Goal: Information Seeking & Learning: Find specific page/section

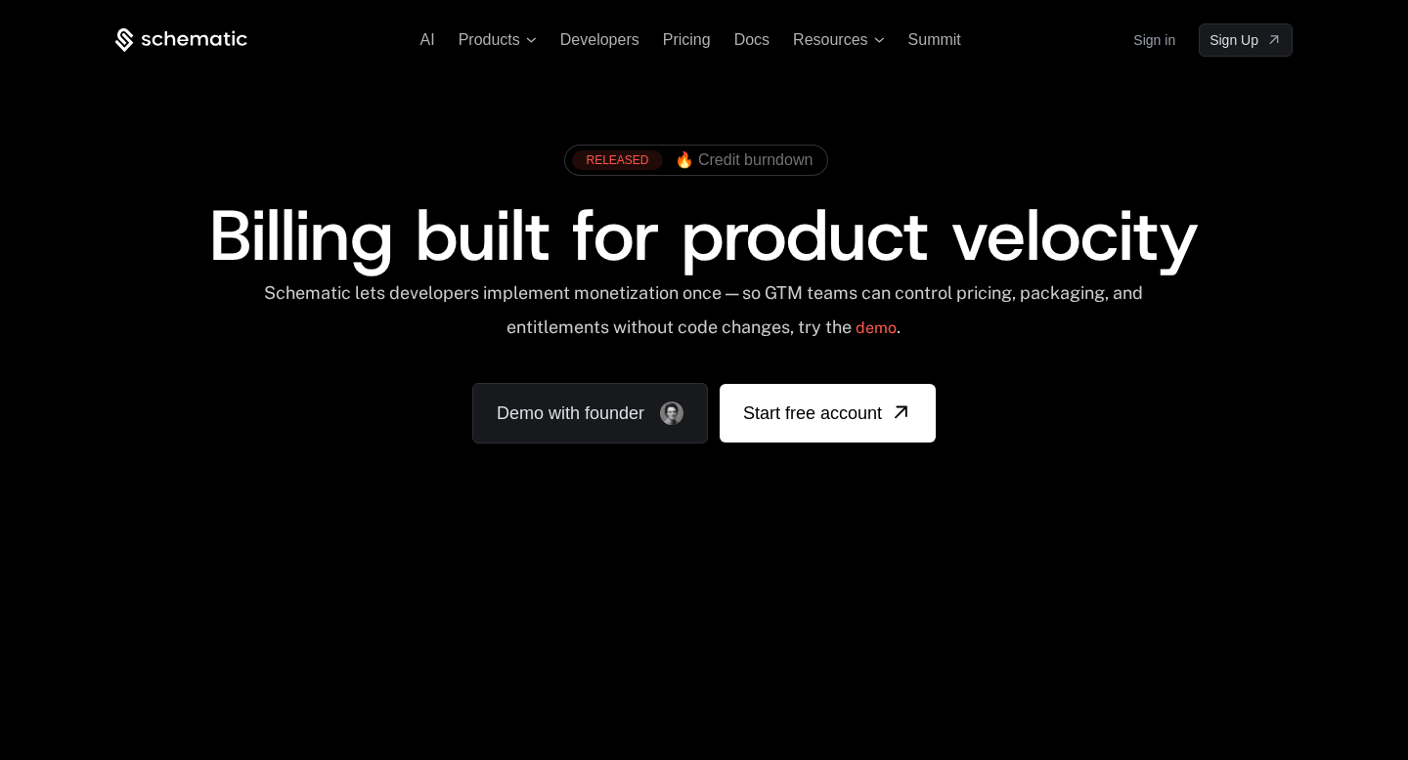
click at [1151, 43] on link "Sign in" at bounding box center [1154, 39] width 42 height 31
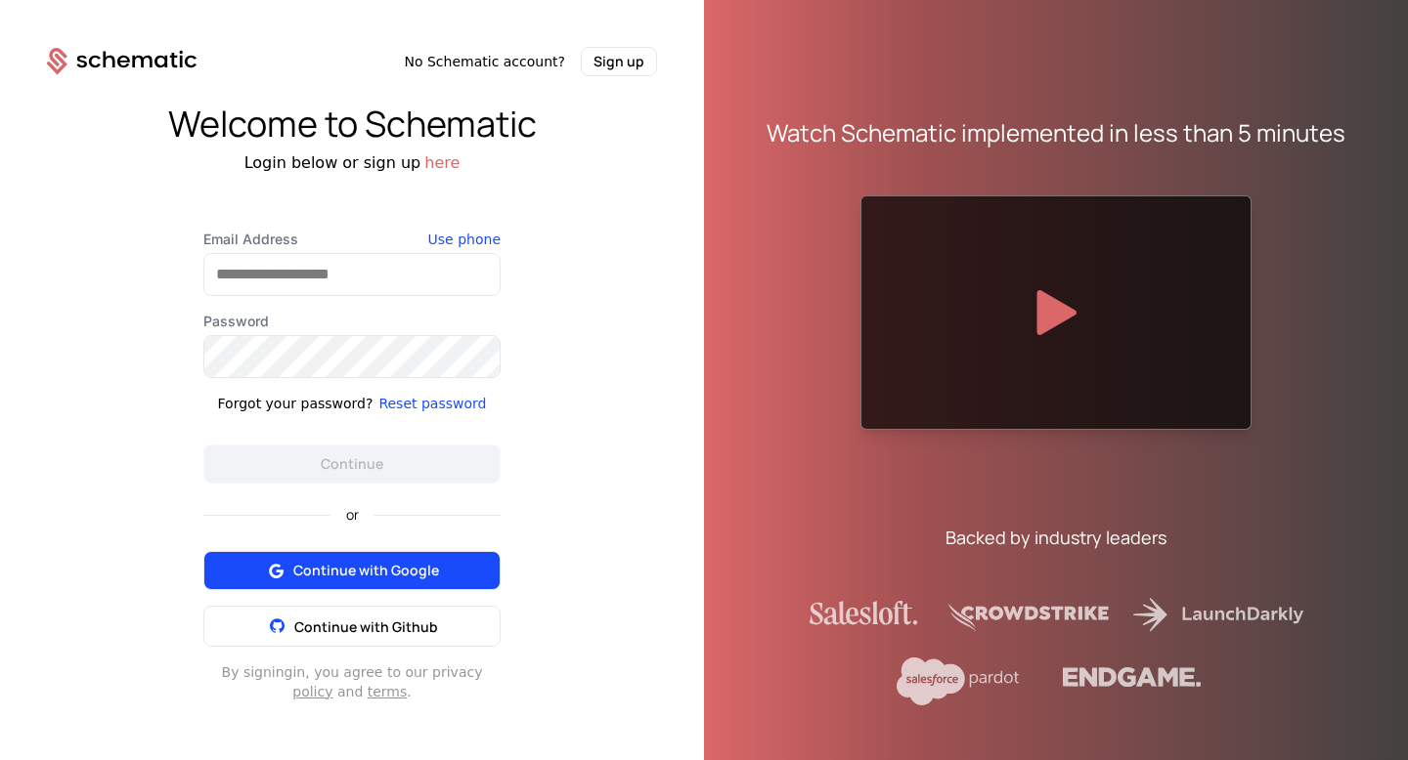
click at [357, 579] on span "Continue with Google" at bounding box center [366, 571] width 146 height 20
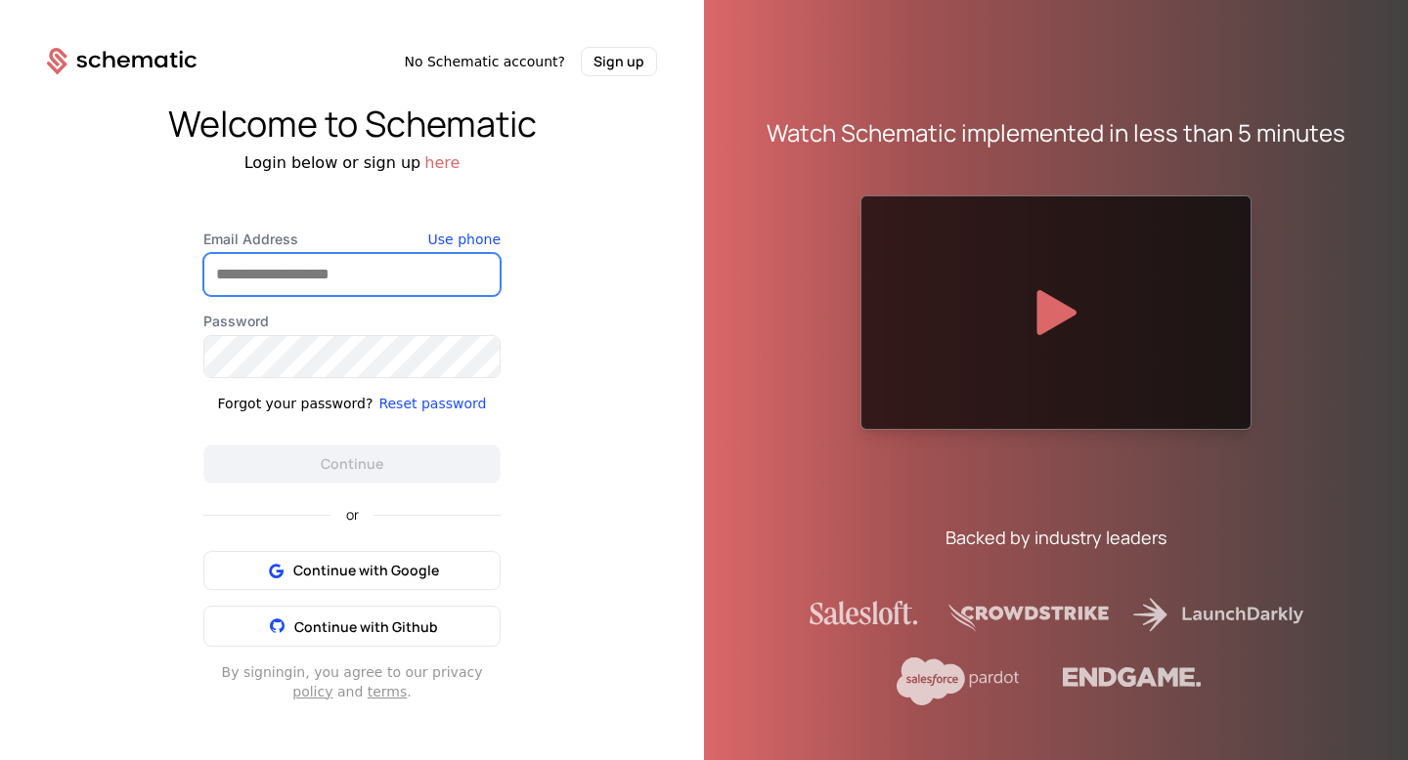
click at [364, 281] on input "Email Address" at bounding box center [351, 274] width 295 height 41
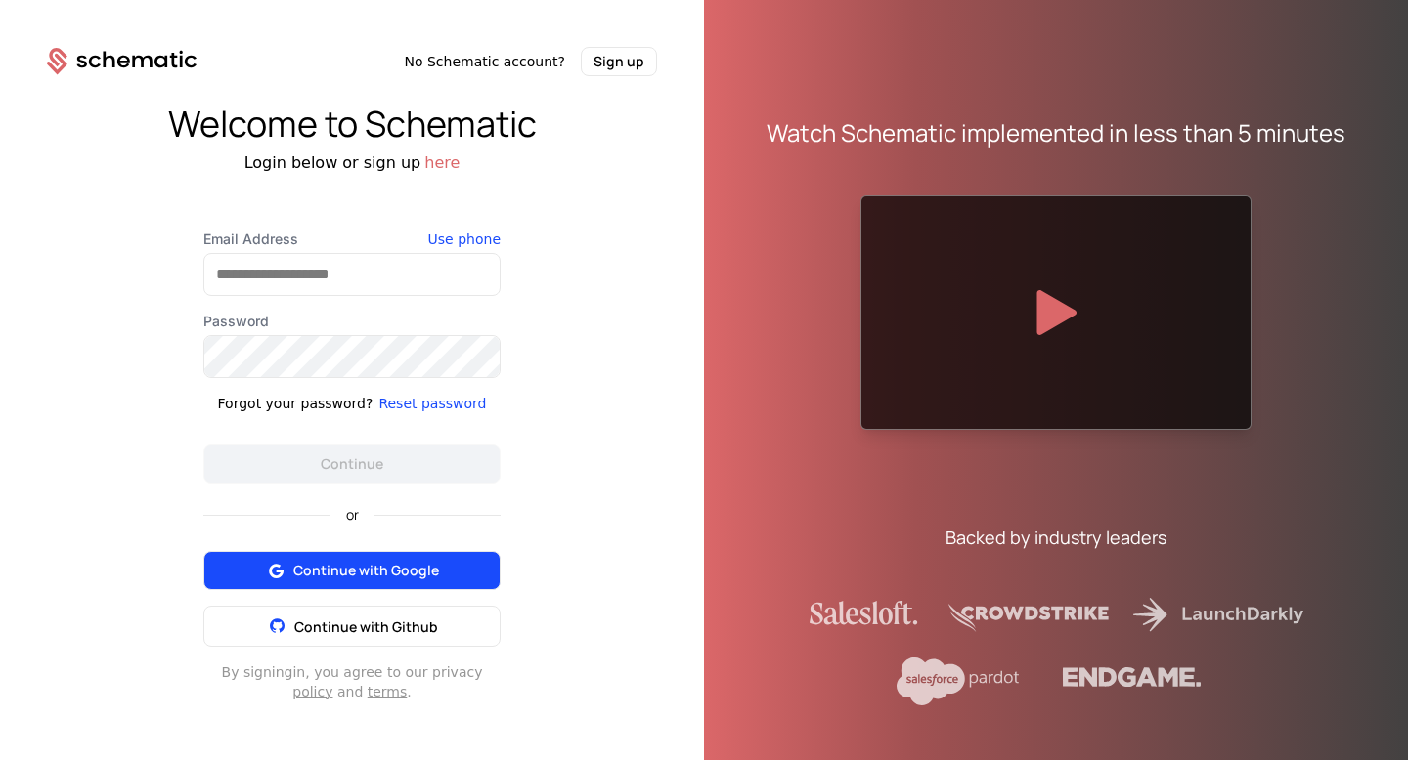
click at [305, 566] on div "or Continue with Google Continue with Github" at bounding box center [351, 565] width 297 height 163
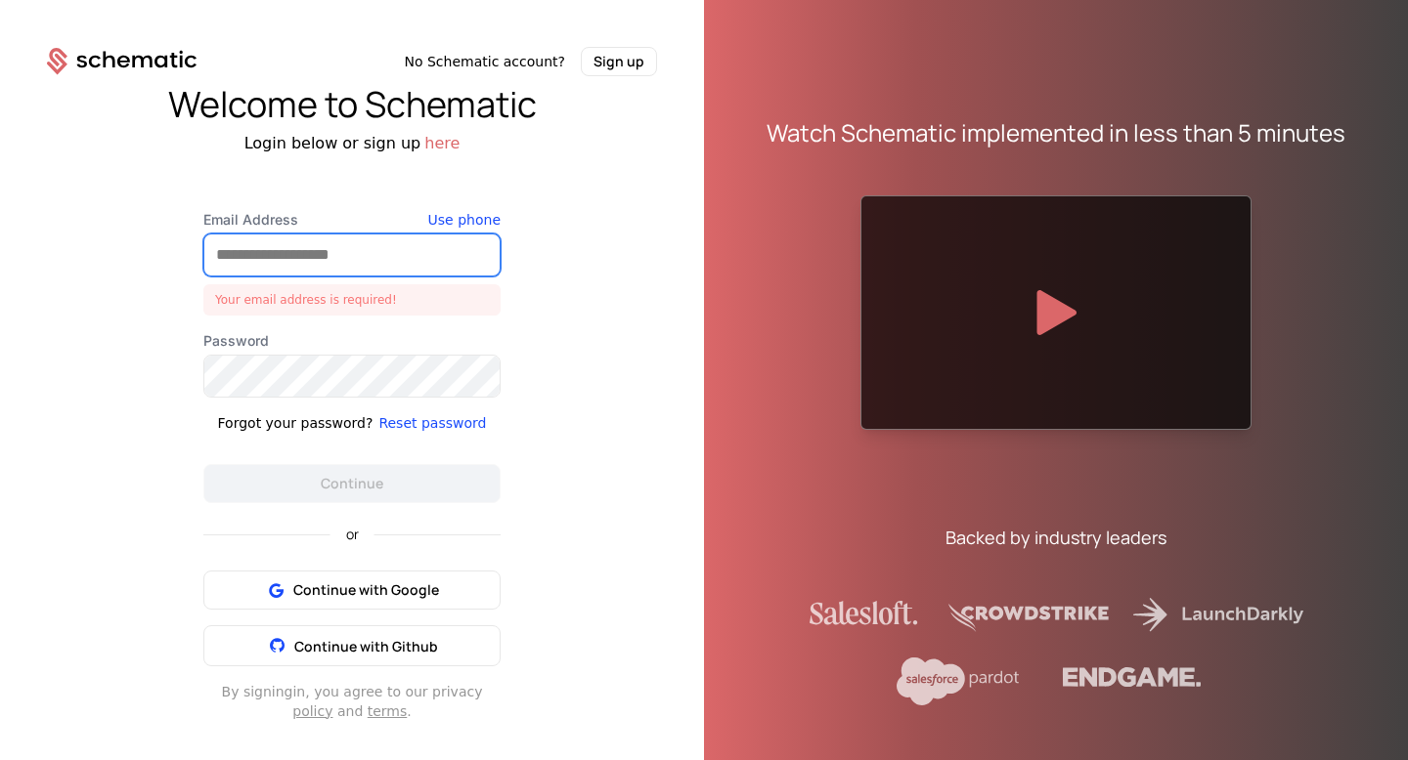
click at [277, 257] on input "Email Address" at bounding box center [351, 255] width 295 height 41
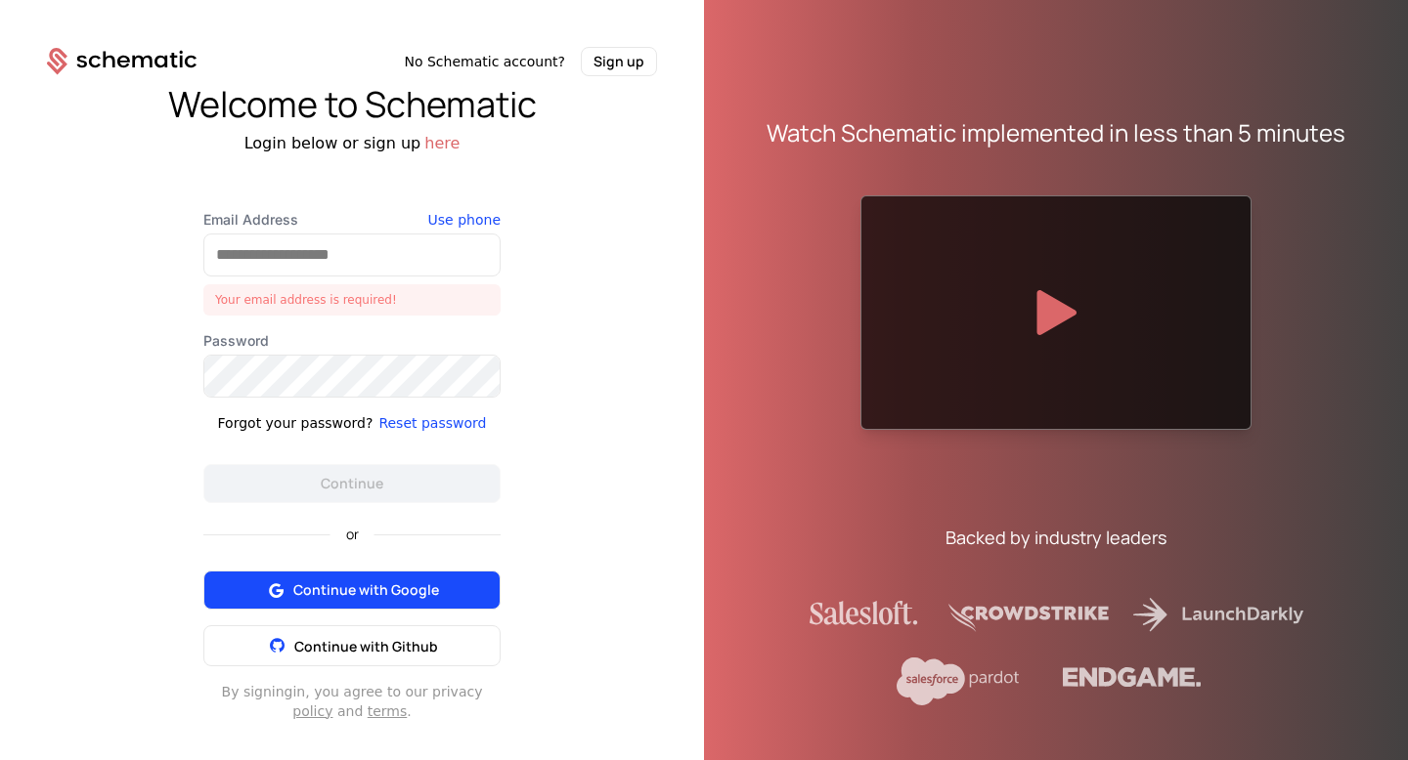
click at [276, 600] on icon at bounding box center [275, 590] width 24 height 24
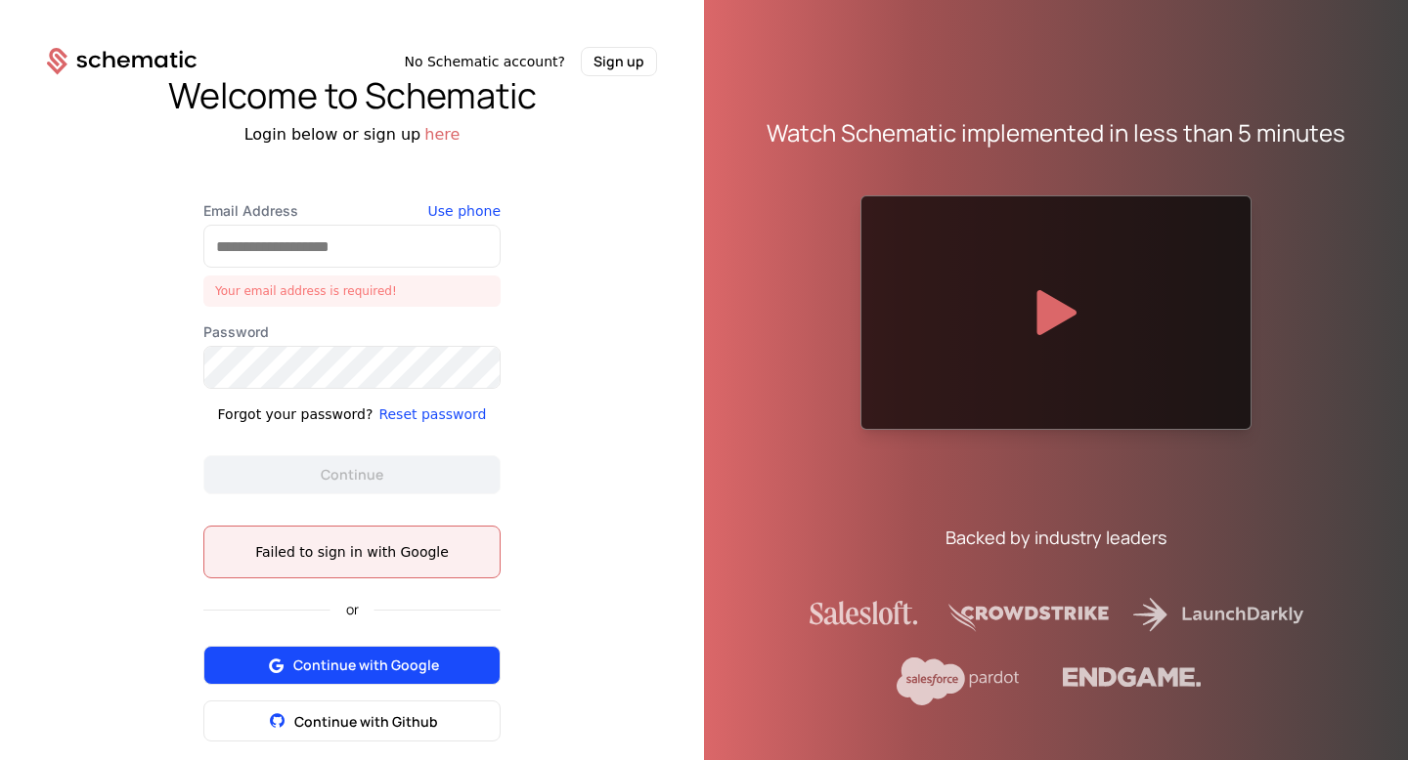
click at [276, 654] on icon at bounding box center [275, 666] width 24 height 24
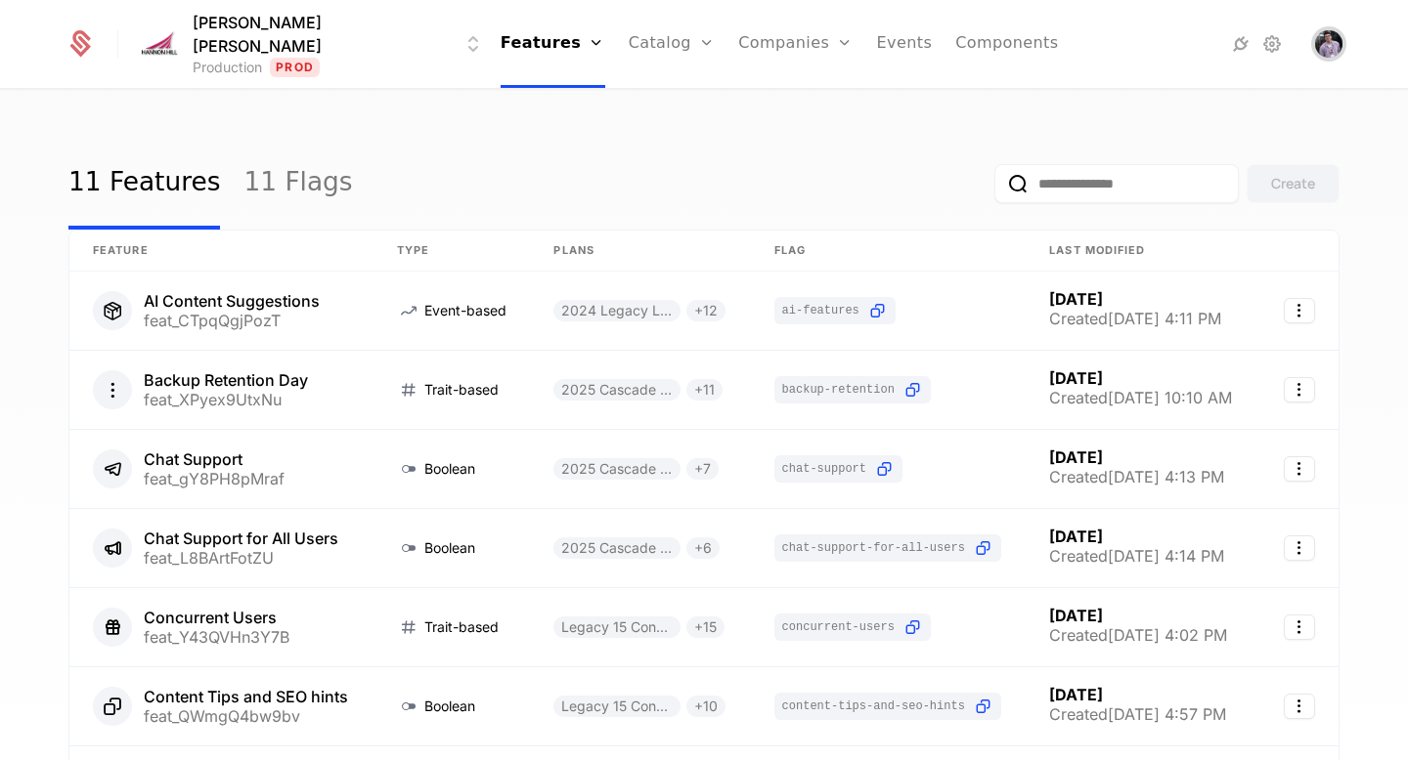
click at [1327, 34] on img "Open user button" at bounding box center [1328, 43] width 27 height 27
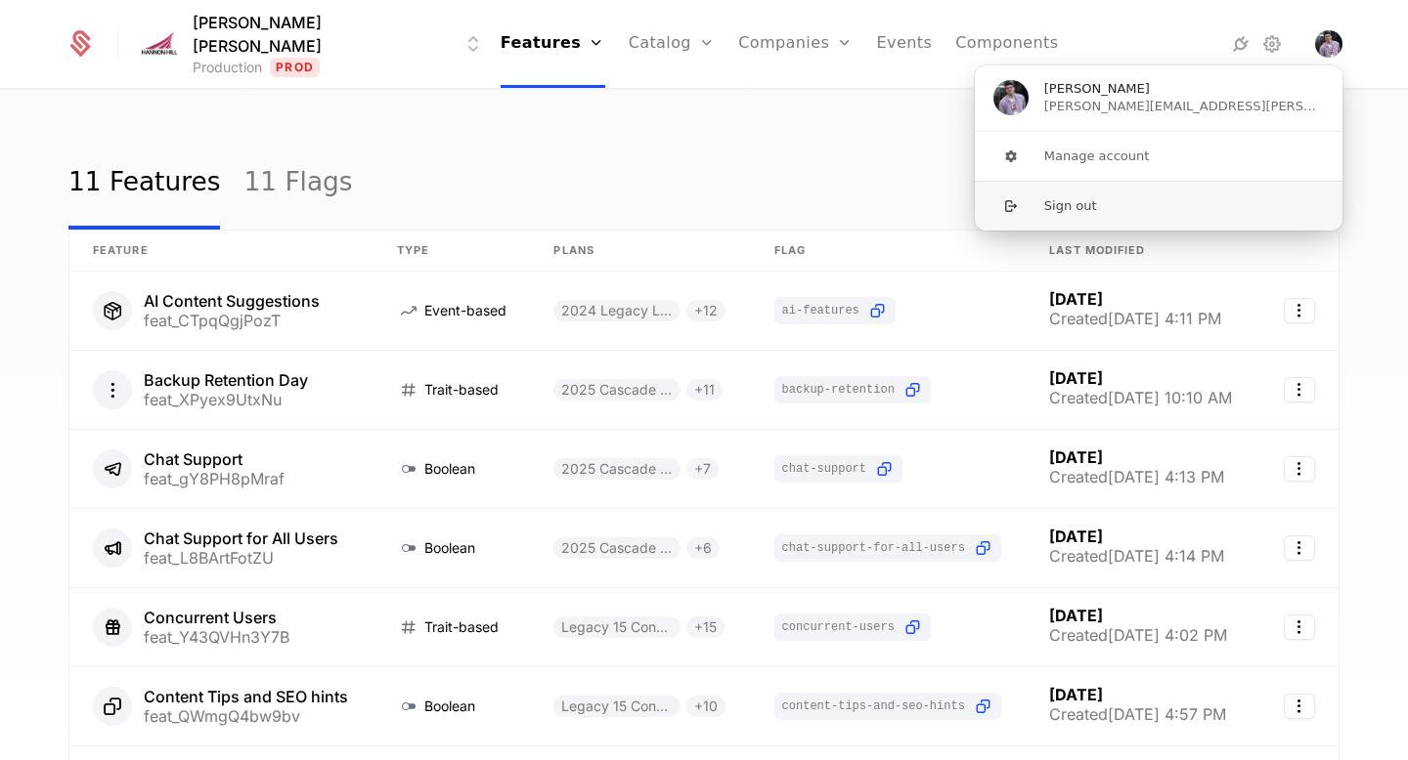
click at [1156, 212] on button "Sign out" at bounding box center [1158, 206] width 369 height 50
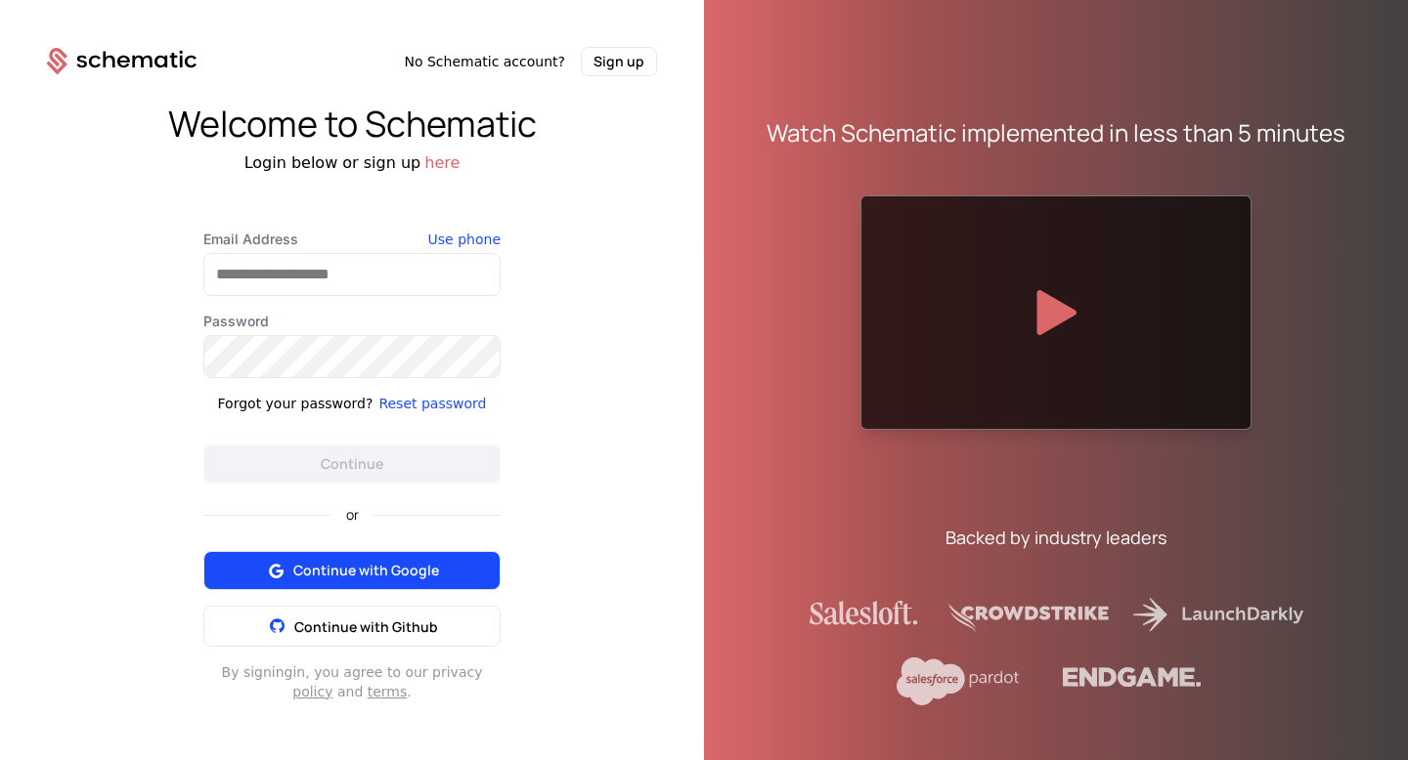
click at [406, 566] on span "Continue with Google" at bounding box center [366, 571] width 146 height 20
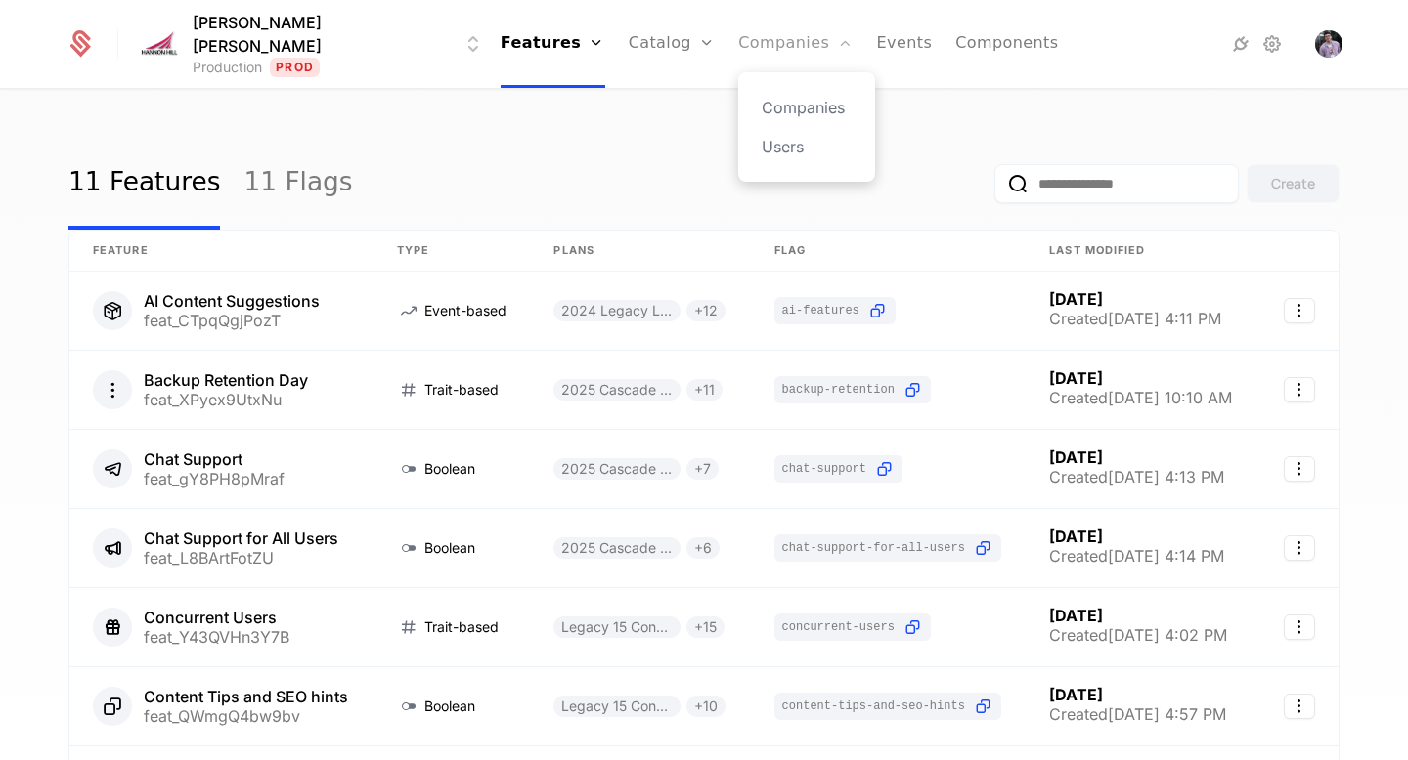
click at [738, 54] on link "Companies" at bounding box center [795, 44] width 114 height 88
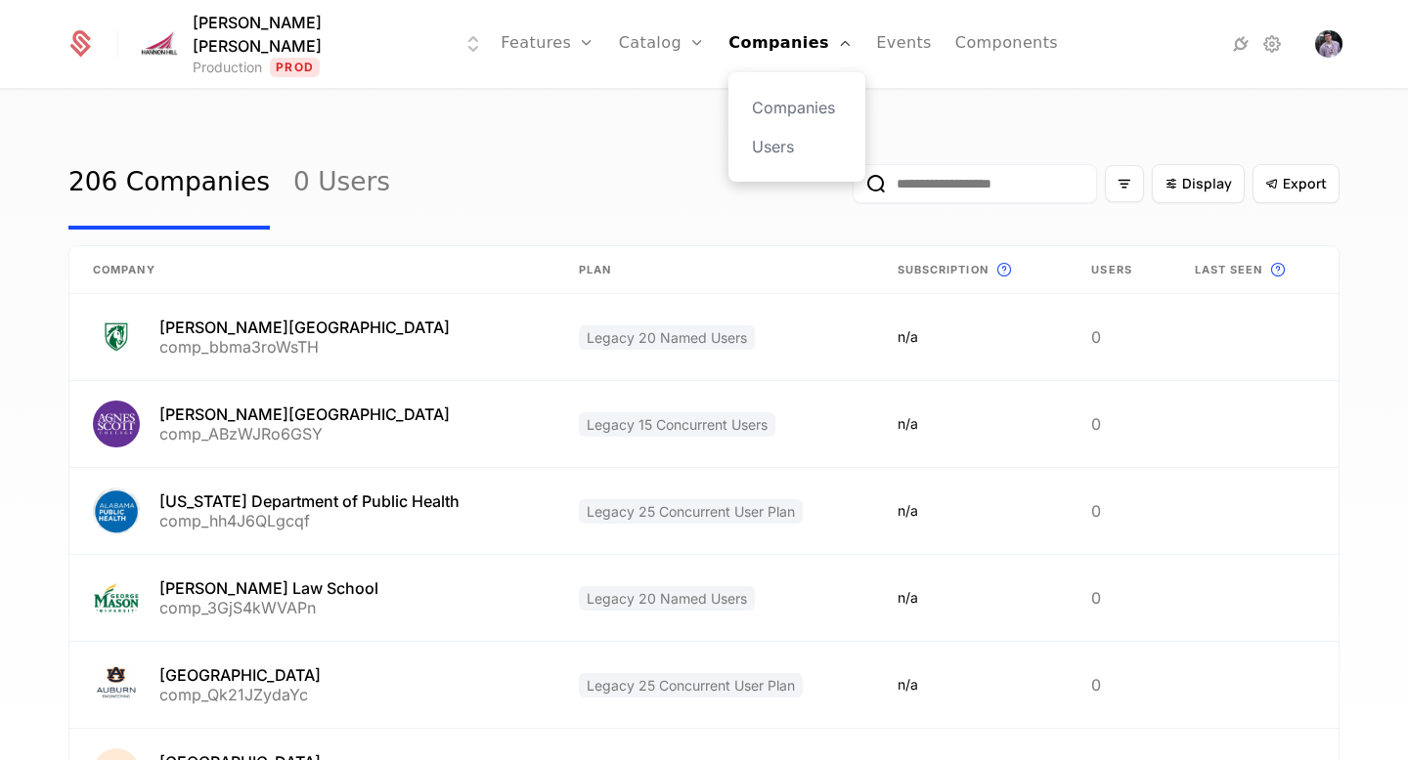
click at [728, 94] on div "Companies Users" at bounding box center [796, 126] width 137 height 109
click at [949, 194] on input "email" at bounding box center [974, 183] width 244 height 39
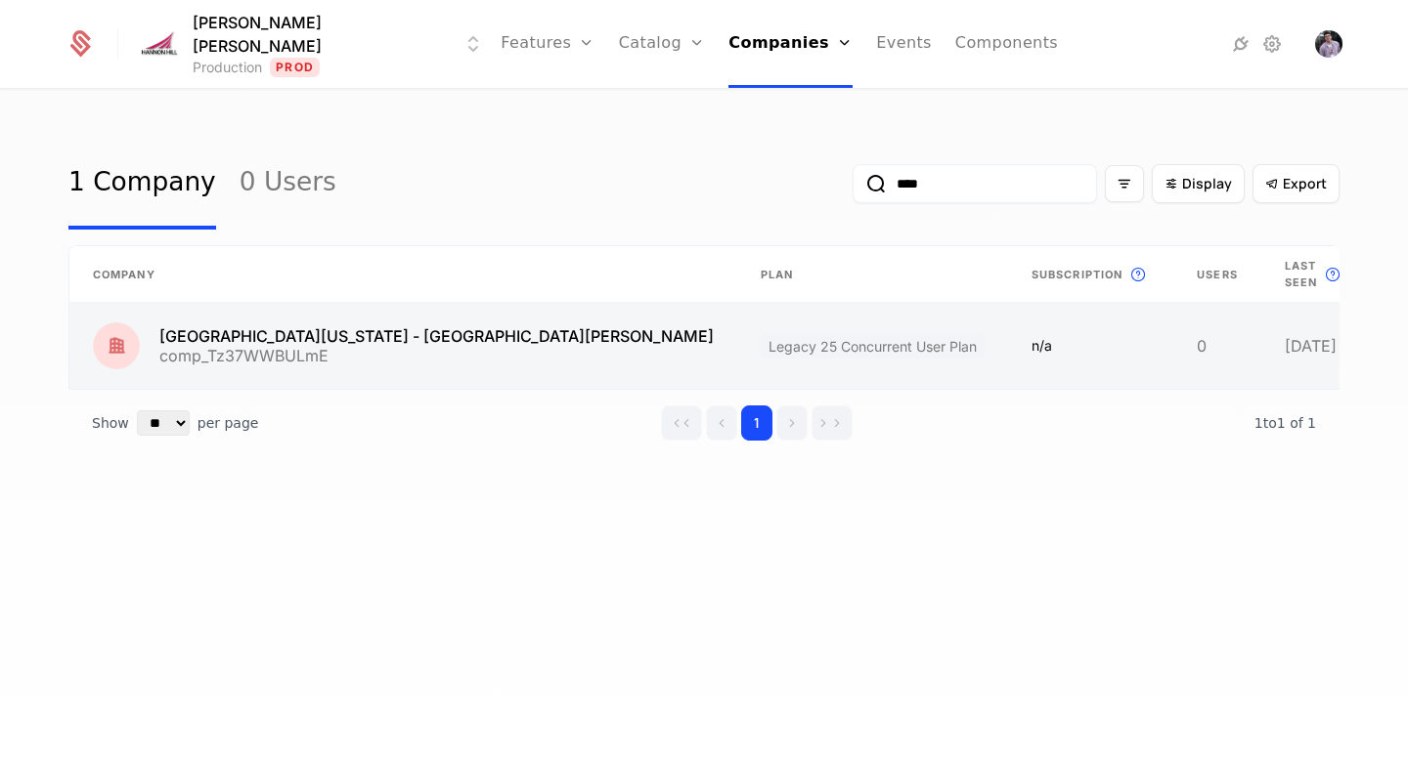
type input "****"
click at [302, 321] on link at bounding box center [403, 346] width 668 height 86
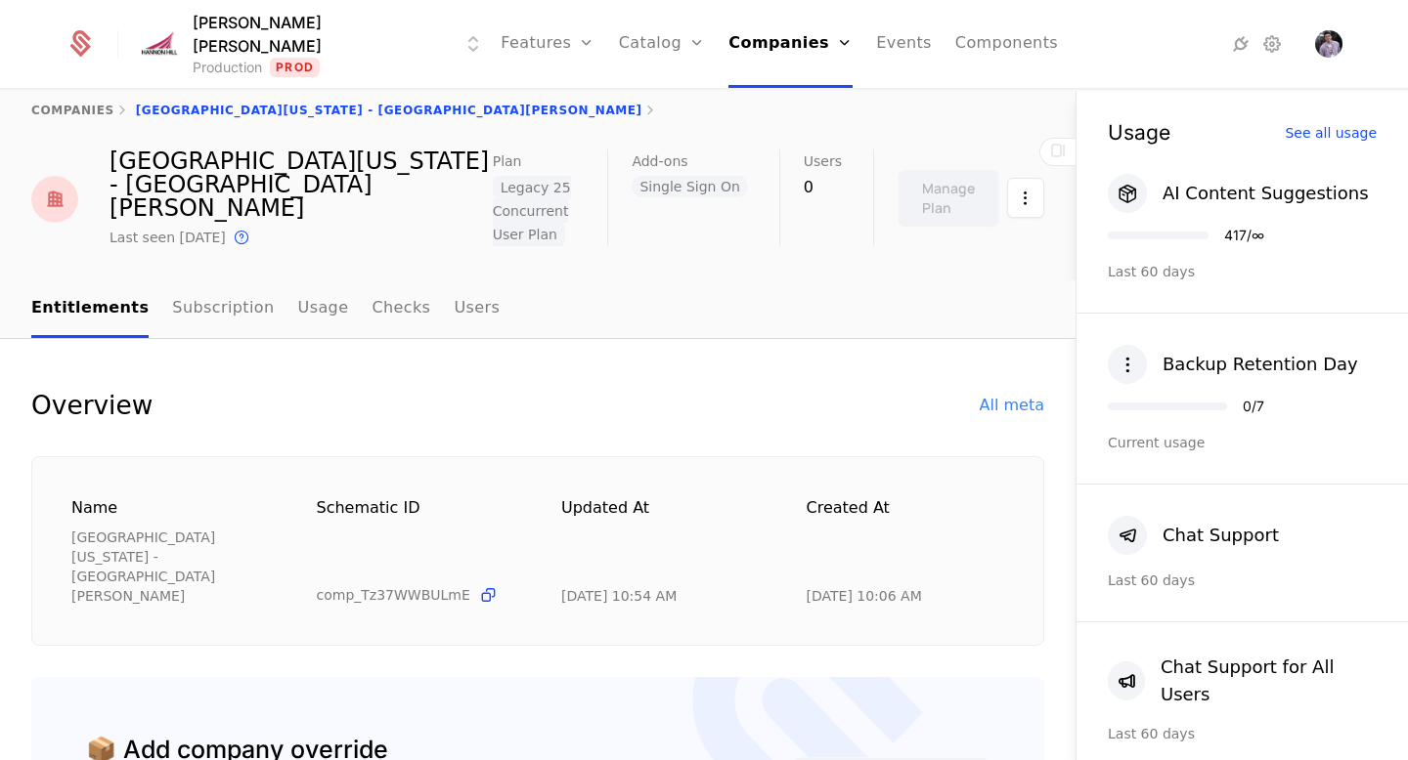
scroll to position [71, 0]
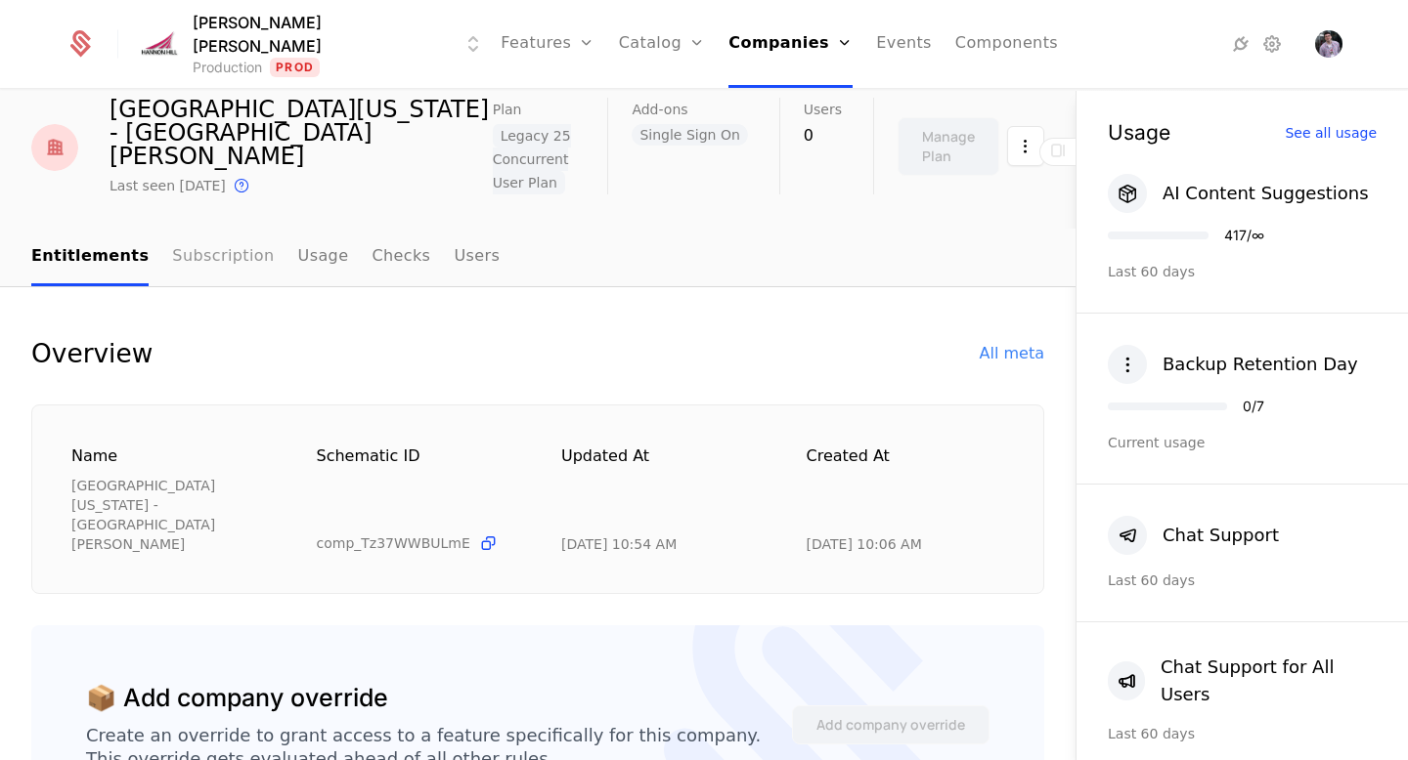
click at [172, 239] on link "Subscription" at bounding box center [223, 258] width 102 height 58
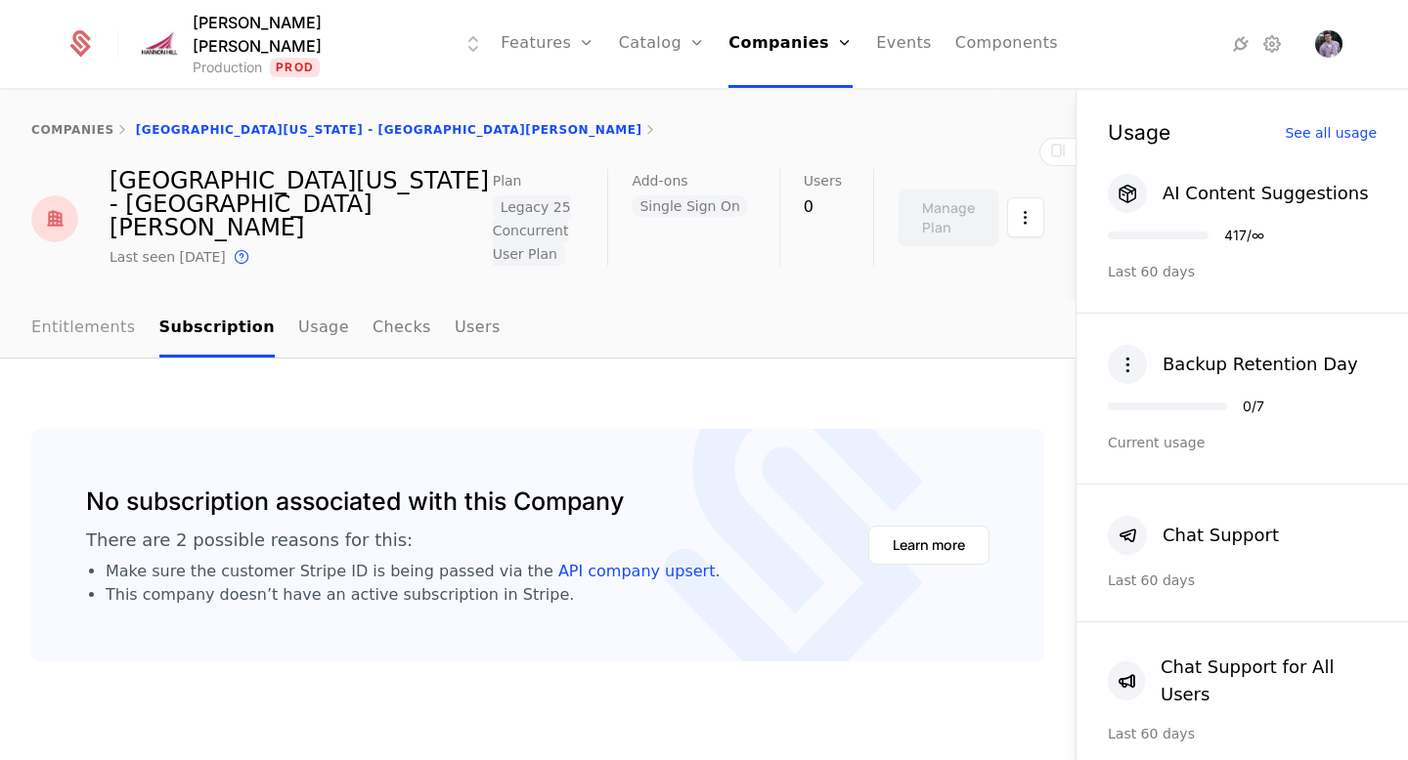
click at [84, 300] on link "Entitlements" at bounding box center [83, 329] width 105 height 58
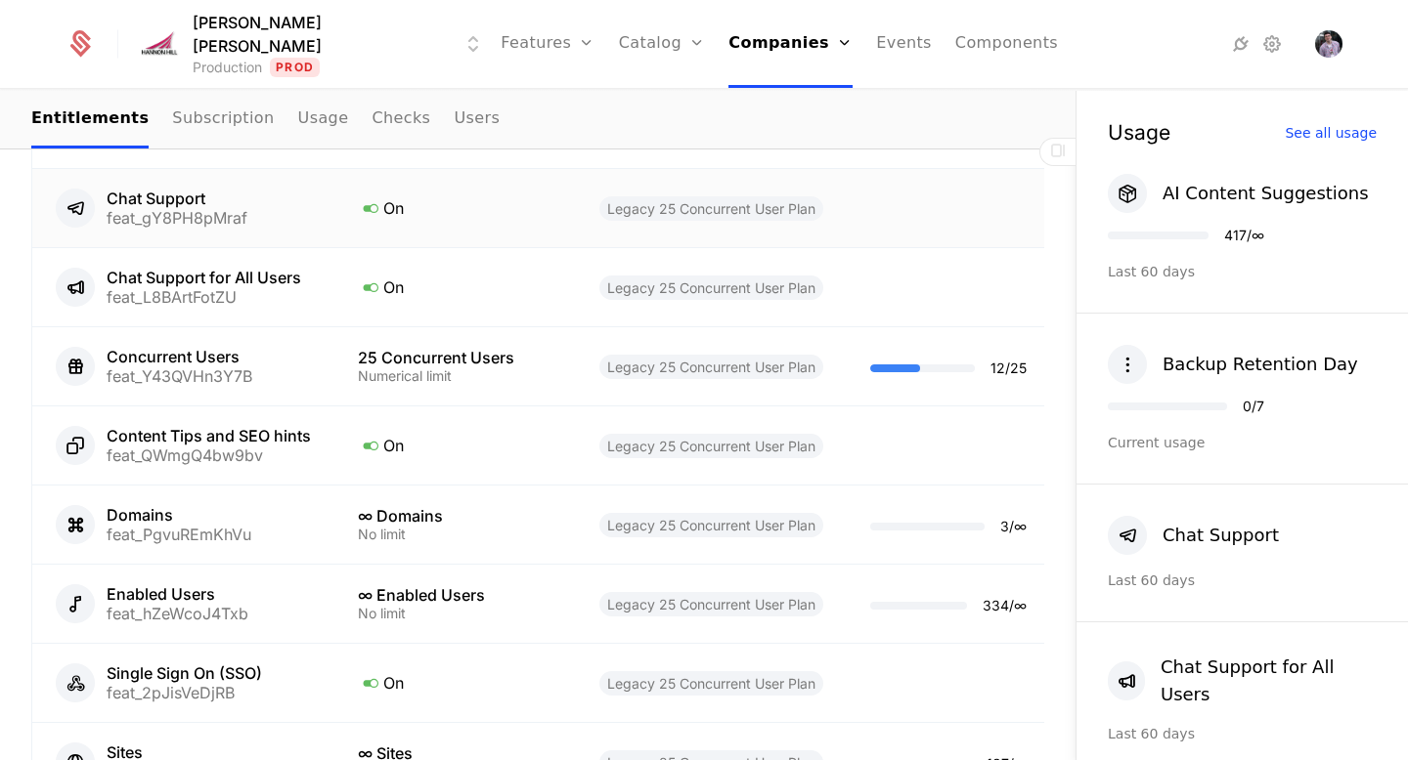
scroll to position [1765, 0]
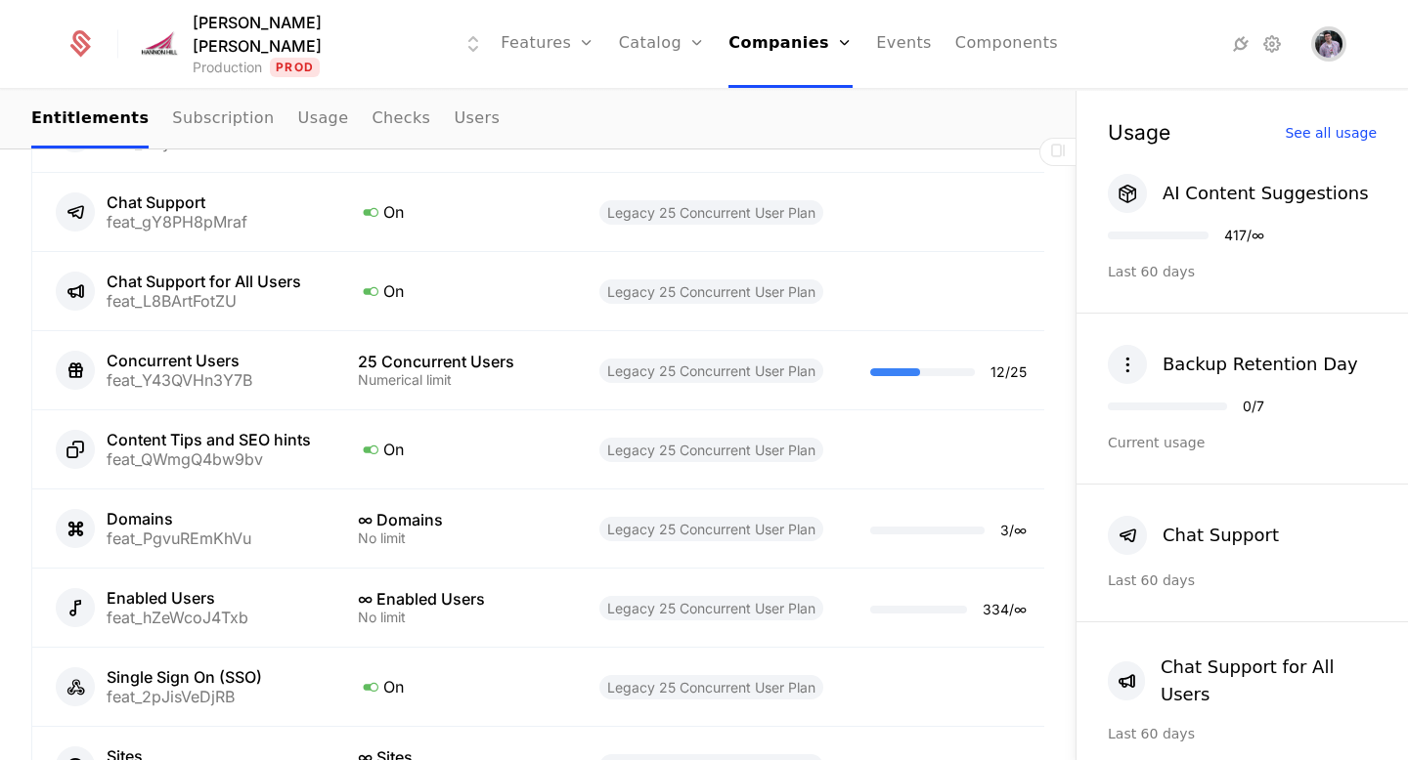
click at [1328, 49] on span "Open user button" at bounding box center [1328, 43] width 27 height 27
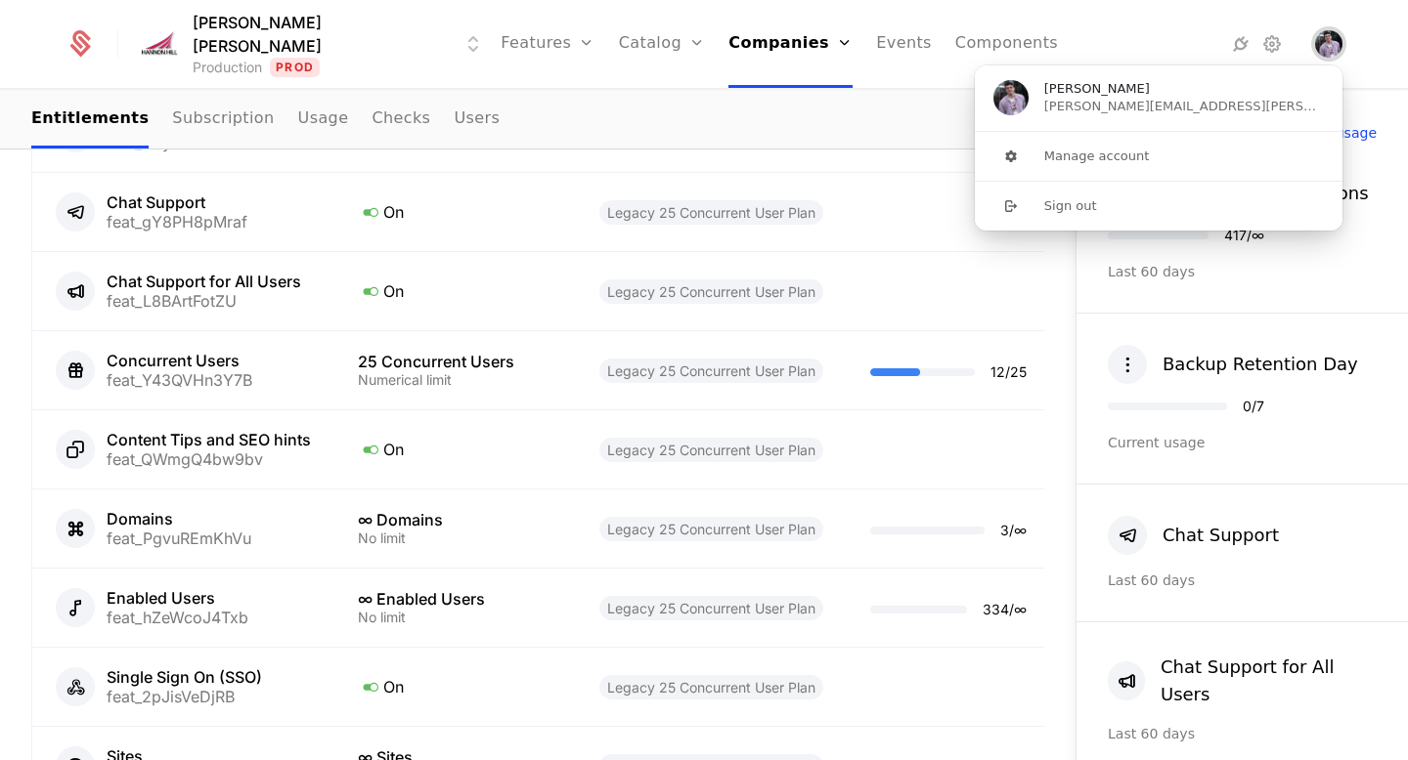
click at [1328, 49] on img "Close user button" at bounding box center [1328, 43] width 27 height 27
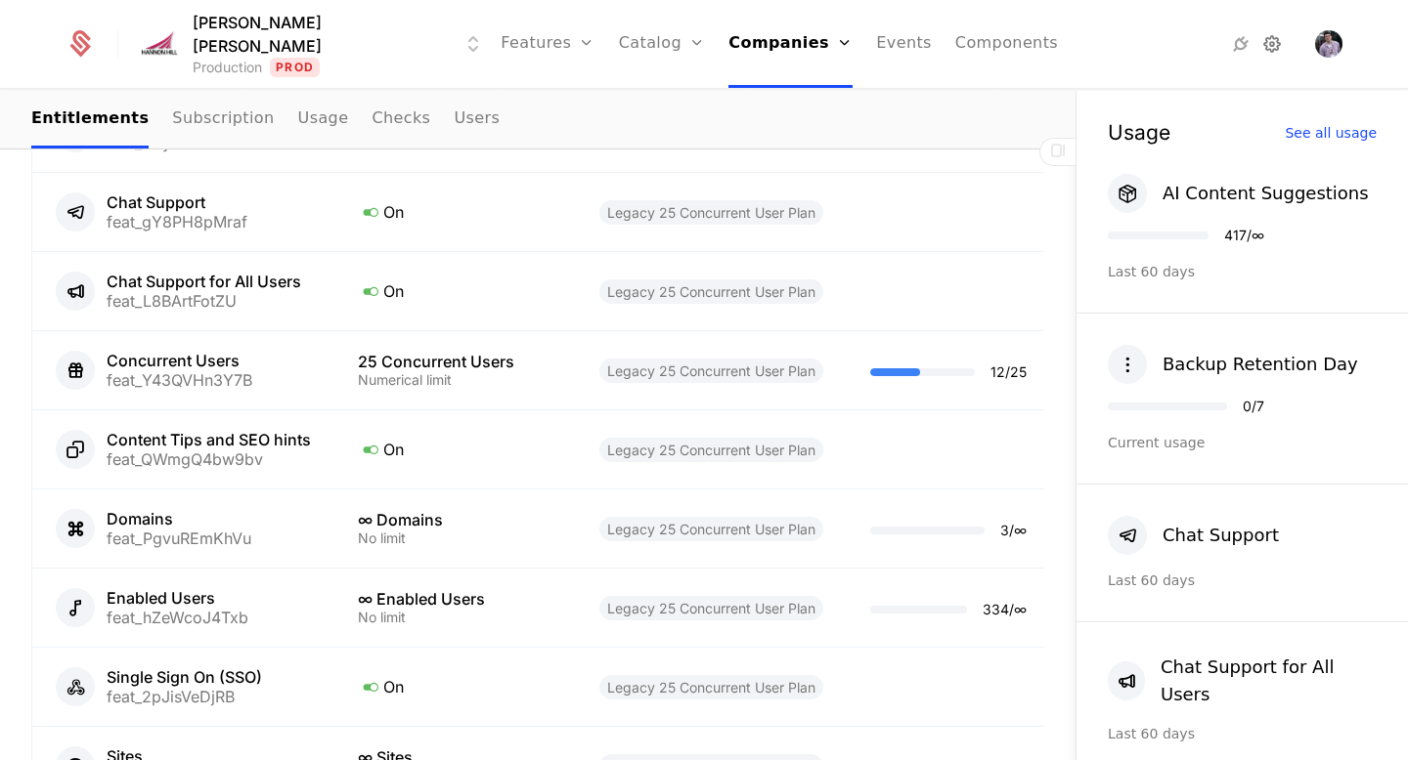
click at [1278, 45] on icon at bounding box center [1271, 43] width 23 height 23
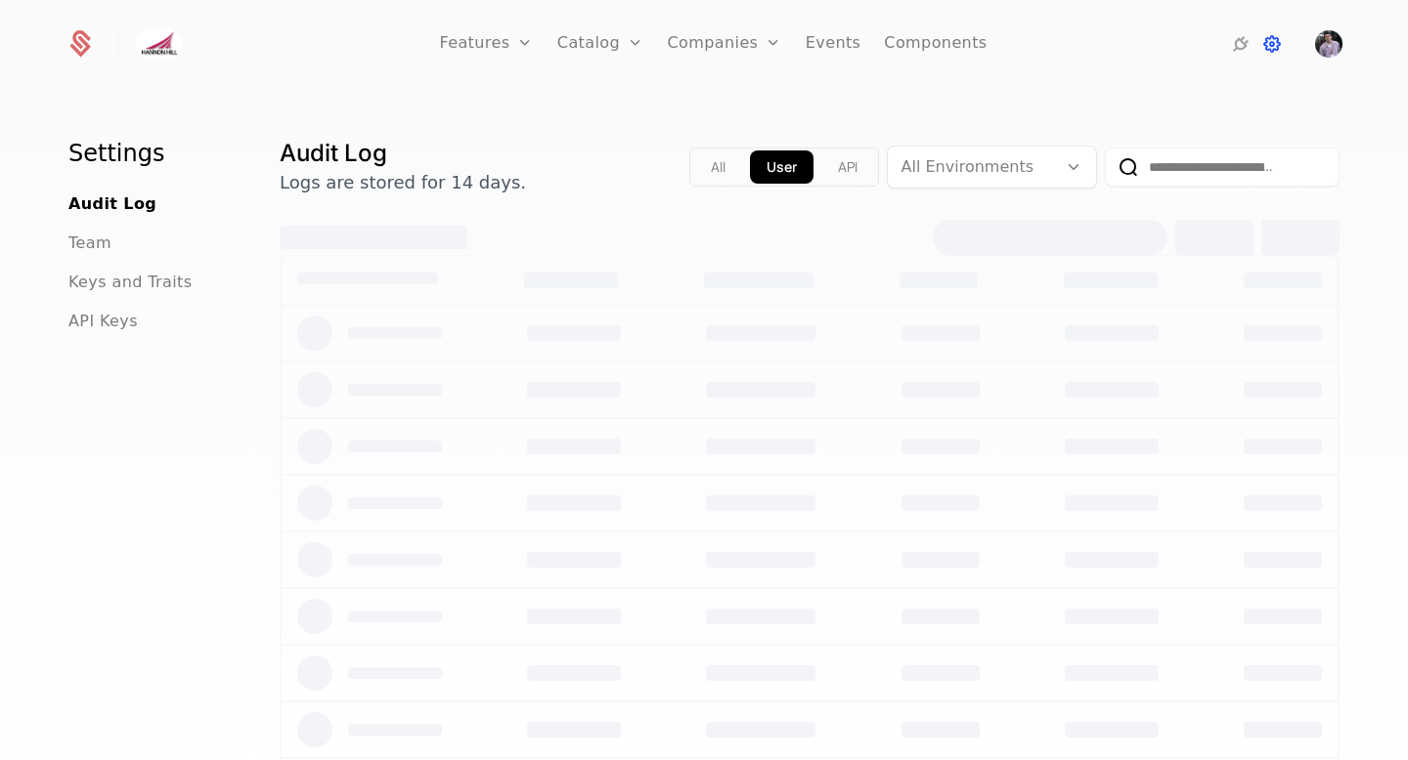
click at [1276, 45] on icon at bounding box center [1271, 43] width 23 height 23
